Goal: Information Seeking & Learning: Learn about a topic

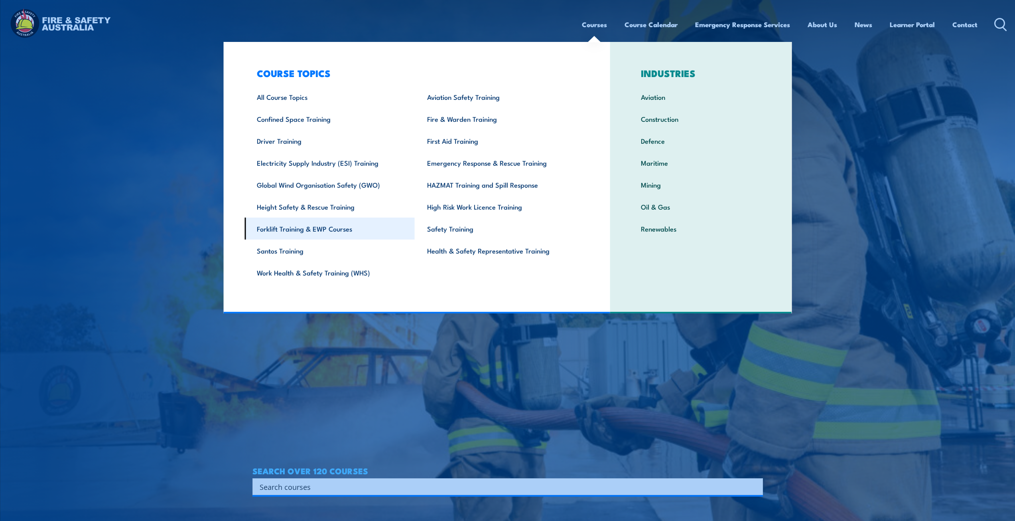
click at [316, 229] on link "Forklift Training & EWP Courses" at bounding box center [330, 228] width 170 height 22
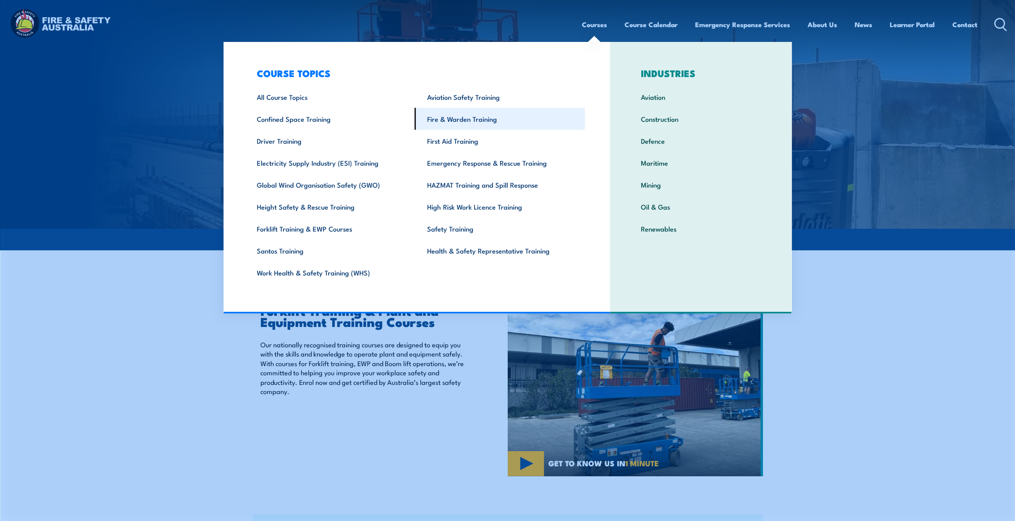
click at [480, 113] on link "Fire & Warden Training" at bounding box center [500, 119] width 170 height 22
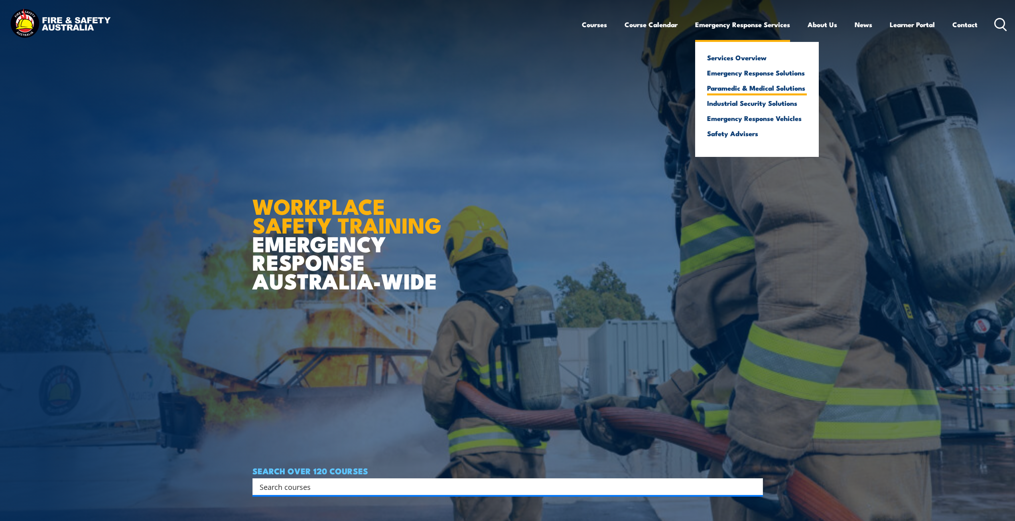
click at [736, 88] on link "Paramedic & Medical Solutions" at bounding box center [757, 87] width 100 height 7
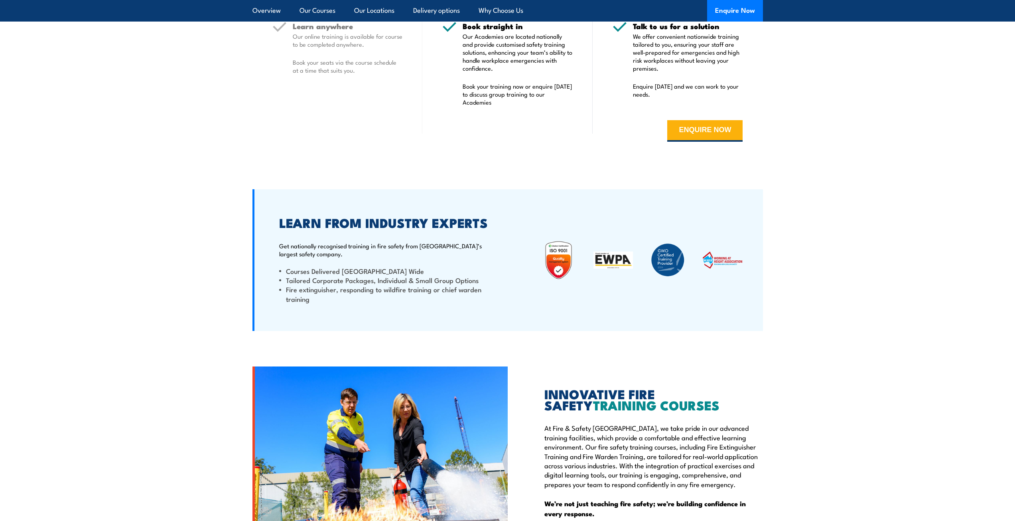
scroll to position [1835, 0]
